Goal: Information Seeking & Learning: Understand process/instructions

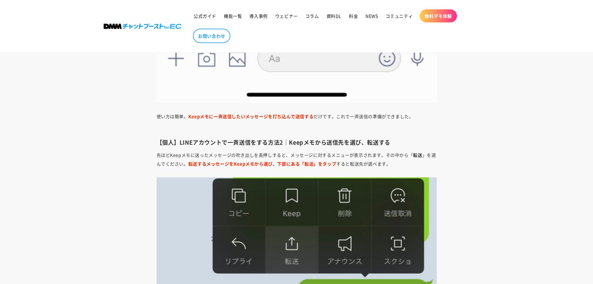
scroll to position [1140, 0]
drag, startPoint x: 257, startPoint y: 135, endPoint x: 260, endPoint y: 140, distance: 6.0
click at [260, 140] on h3 "【個人】LINEアカウントで一斉送信をする方法2｜Keepメモから送信先を選び、転送する" at bounding box center [297, 142] width 280 height 7
drag, startPoint x: 257, startPoint y: 110, endPoint x: 259, endPoint y: 116, distance: 6.3
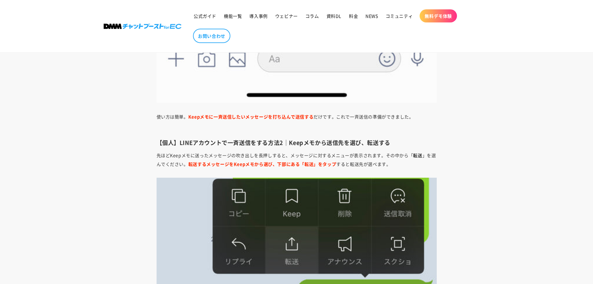
click at [259, 116] on b "Keepメモに一斉送信したいメッセージを打ち込んで送信する" at bounding box center [250, 116] width 125 height 6
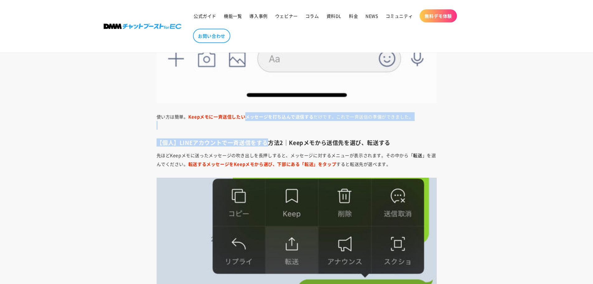
drag, startPoint x: 259, startPoint y: 116, endPoint x: 257, endPoint y: 136, distance: 20.0
drag, startPoint x: 246, startPoint y: 119, endPoint x: 248, endPoint y: 125, distance: 6.8
click at [248, 125] on p "使い方は簡単。 Keepメモに一斉送信したいメッセージを打ち込んで送信する だけです。これで一斉送信の準備ができました。" at bounding box center [297, 120] width 280 height 17
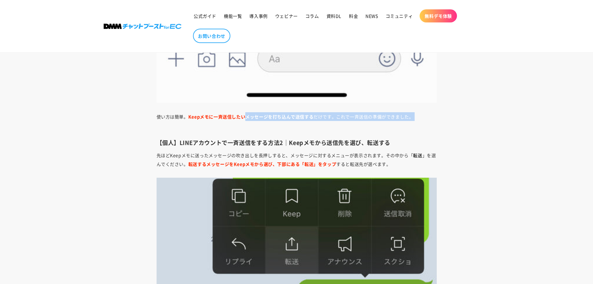
click at [248, 125] on p "使い方は簡単。 Keepメモに一斉送信したいメッセージを打ち込んで送信する だけです。これで一斉送信の準備ができました。" at bounding box center [297, 120] width 280 height 17
click at [249, 119] on b "Keepメモに一斉送信したいメッセージを打ち込んで送信する" at bounding box center [250, 116] width 125 height 6
click at [250, 119] on b "Keepメモに一斉送信したいメッセージを打ち込んで送信する" at bounding box center [250, 116] width 125 height 6
drag, startPoint x: 250, startPoint y: 119, endPoint x: 253, endPoint y: 126, distance: 8.4
click at [253, 126] on p "使い方は簡単。 Keepメモに一斉送信したいメッセージを打ち込んで送信する だけです。これで一斉送信の準備ができました。" at bounding box center [297, 120] width 280 height 17
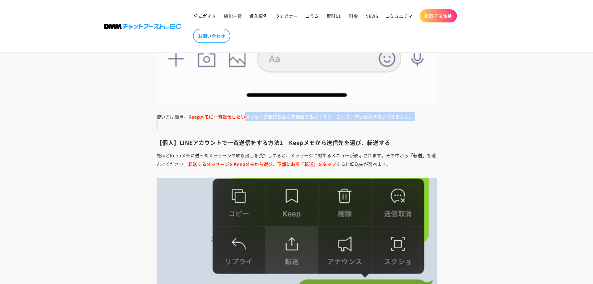
click at [253, 126] on p "使い方は簡単。 Keepメモに一斉送信したいメッセージを打ち込んで送信する だけです。これで一斉送信の準備ができました。" at bounding box center [297, 120] width 280 height 17
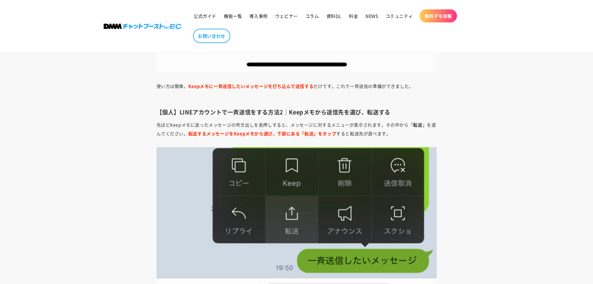
scroll to position [1171, 0]
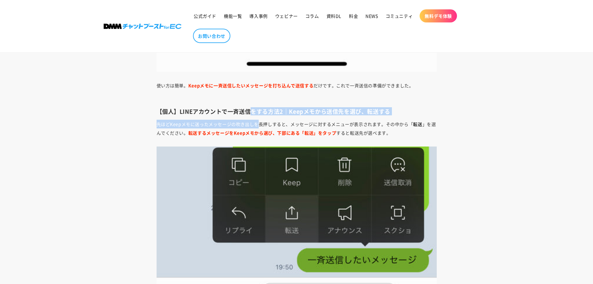
drag, startPoint x: 253, startPoint y: 110, endPoint x: 258, endPoint y: 120, distance: 11.4
click at [258, 120] on p "先ほどKeepメモに送ったメッセージの吹き出しを長押しすると、メッセージに対するメニューが表示されます。その中から「 転送 」を選んでください。 転送するメッ…" at bounding box center [297, 128] width 280 height 17
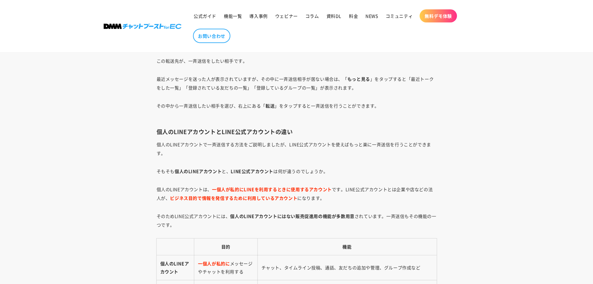
scroll to position [1451, 0]
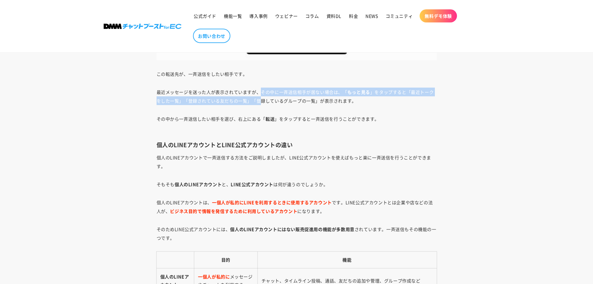
drag, startPoint x: 259, startPoint y: 93, endPoint x: 261, endPoint y: 104, distance: 10.4
click at [261, 104] on p "最近メッセージを送った人が表示されていますが、その中に一斉送信相手が居ない場合は、「 もっと見る 」をタップすると「最近トークをした一覧」「登録されている友だ…" at bounding box center [297, 95] width 280 height 17
drag, startPoint x: 259, startPoint y: 90, endPoint x: 261, endPoint y: 97, distance: 7.7
click at [261, 97] on p "最近メッセージを送った人が表示されていますが、その中に一斉送信相手が居ない場合は、「 もっと見る 」をタップすると「最近トークをした一覧」「登録されている友だ…" at bounding box center [297, 95] width 280 height 17
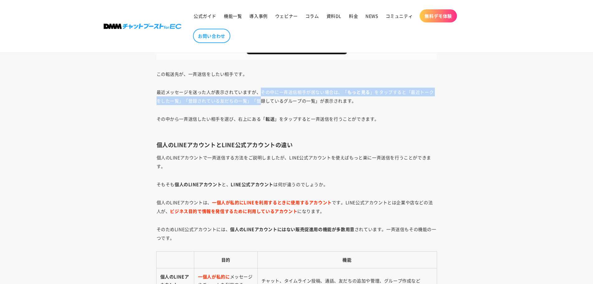
click at [261, 97] on p "最近メッセージを送った人が表示されていますが、その中に一斉送信相手が居ない場合は、「 もっと見る 」をタップすると「最近トークをした一覧」「登録されている友だ…" at bounding box center [297, 95] width 280 height 17
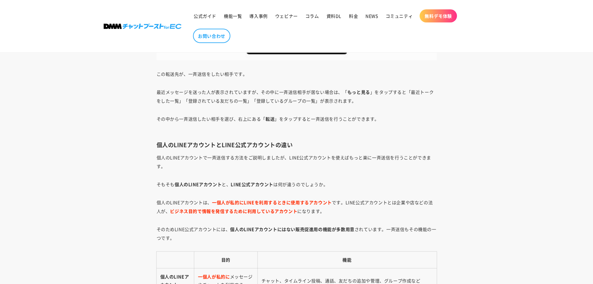
click at [261, 97] on p "最近メッセージを送った人が表示されていますが、その中に一斉送信相手が居ない場合は、「 もっと見る 」をタップすると「最近トークをした一覧」「登録されている友だ…" at bounding box center [297, 95] width 280 height 17
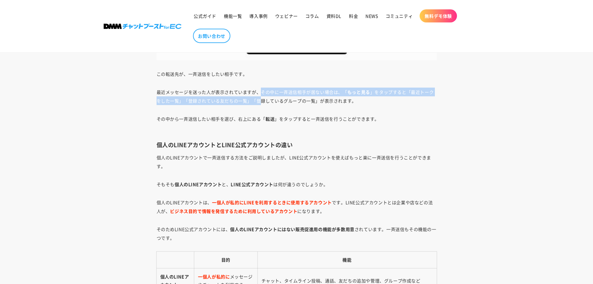
drag, startPoint x: 261, startPoint y: 90, endPoint x: 261, endPoint y: 100, distance: 10.6
click at [261, 100] on p "最近メッセージを送った人が表示されていますが、その中に一斉送信相手が居ない場合は、「 もっと見る 」をタップすると「最近トークをした一覧」「登録されている友だ…" at bounding box center [297, 95] width 280 height 17
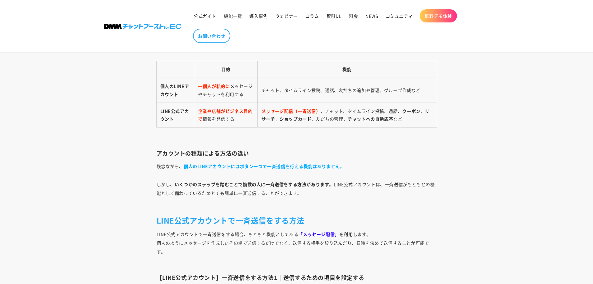
scroll to position [1669, 0]
